Goal: Task Accomplishment & Management: Manage account settings

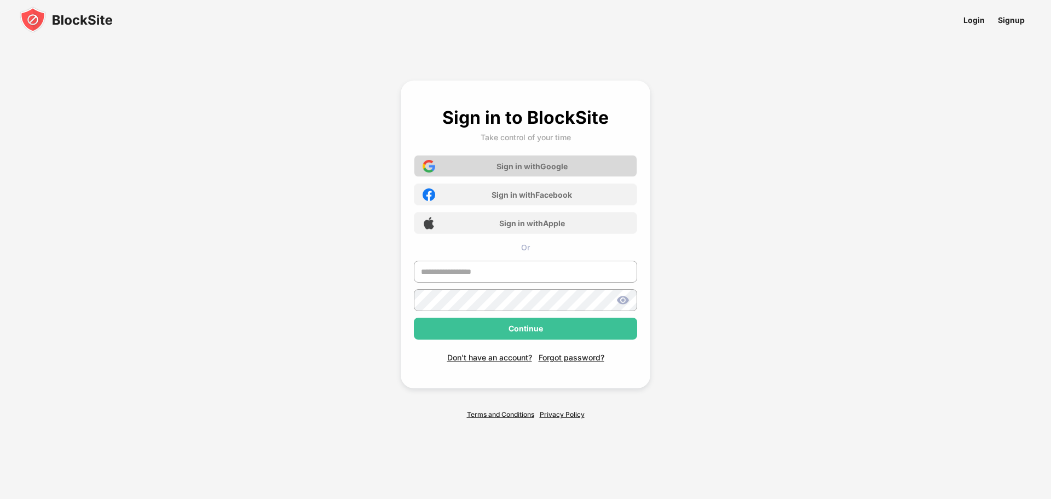
click at [583, 169] on div "Sign in with Google" at bounding box center [525, 166] width 223 height 22
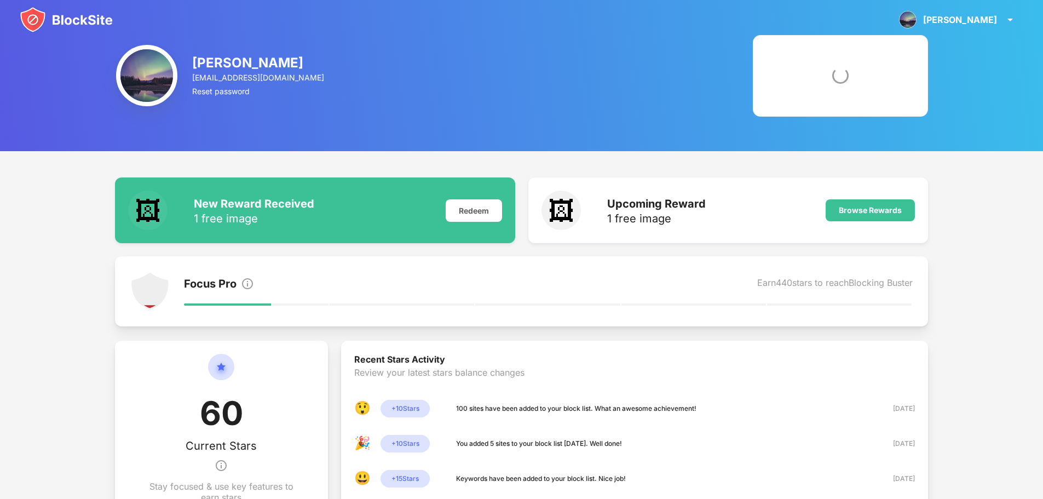
click at [74, 20] on img at bounding box center [66, 20] width 93 height 26
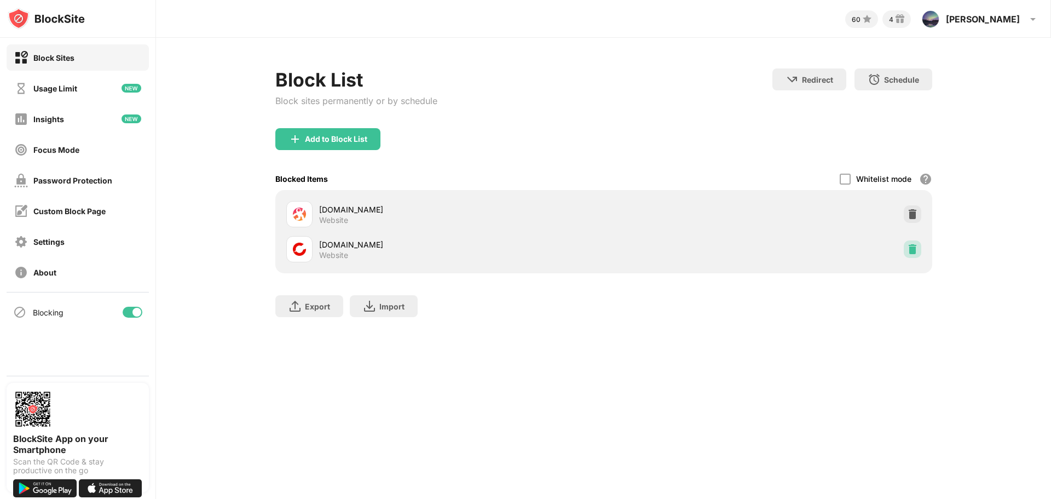
click at [907, 249] on img at bounding box center [912, 249] width 11 height 11
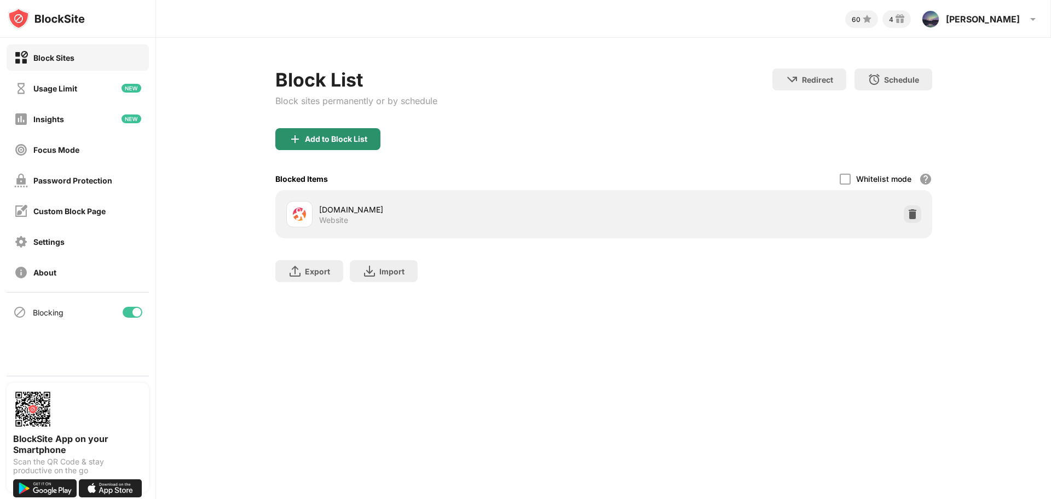
click at [355, 136] on div "Add to Block List" at bounding box center [336, 139] width 62 height 9
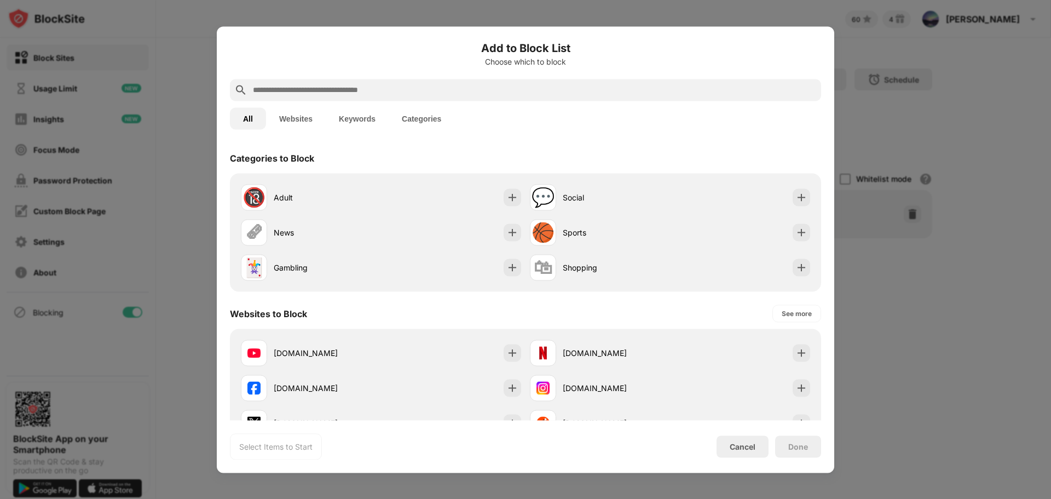
click at [593, 83] on div at bounding box center [525, 90] width 591 height 22
click at [581, 106] on div "All Websites Keywords Categories" at bounding box center [525, 118] width 591 height 35
click at [587, 96] on div at bounding box center [525, 90] width 591 height 22
click at [593, 88] on input "text" at bounding box center [534, 89] width 565 height 13
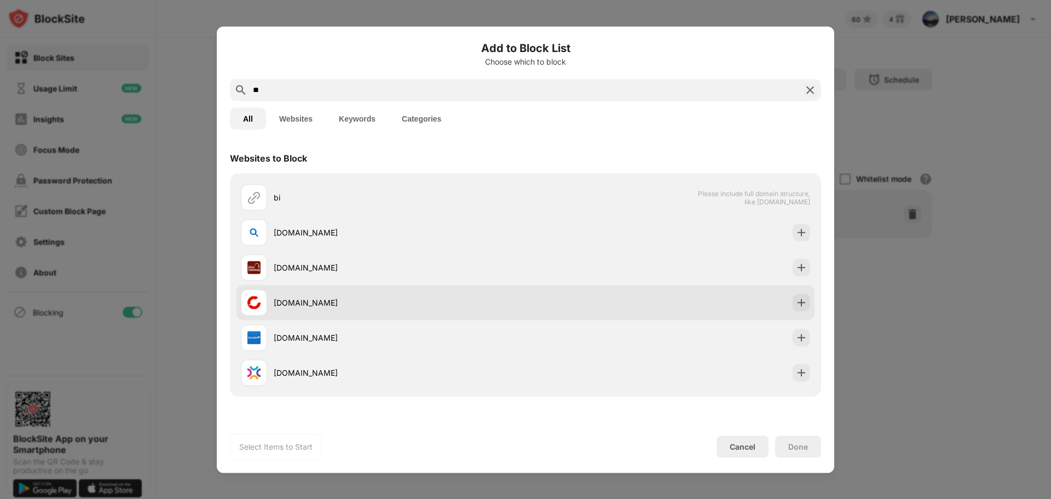
type input "**"
click at [313, 297] on div "[DOMAIN_NAME]" at bounding box center [400, 302] width 252 height 11
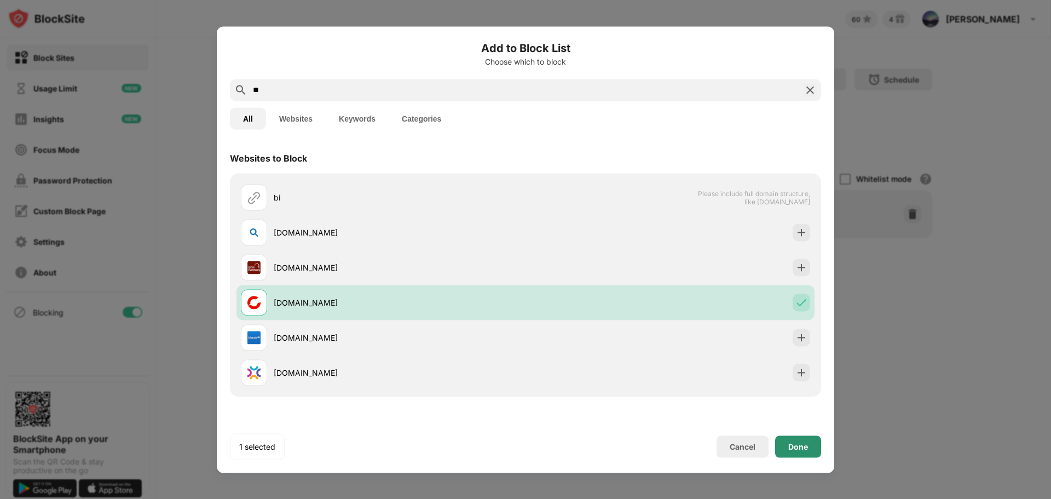
click at [794, 449] on div "Done" at bounding box center [798, 446] width 20 height 9
